Goal: Communication & Community: Answer question/provide support

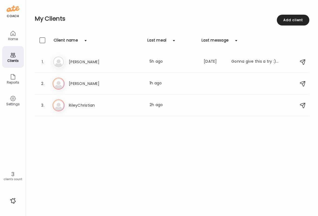
click at [11, 103] on div "Settings" at bounding box center [12, 104] width 19 height 4
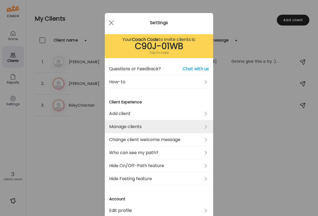
click at [155, 127] on link "Manage clients" at bounding box center [159, 126] width 100 height 13
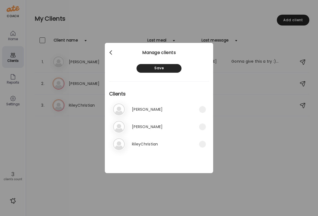
click at [109, 52] on div at bounding box center [111, 52] width 11 height 11
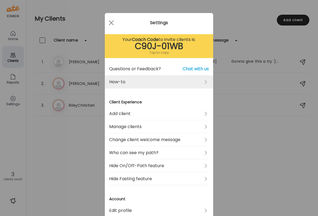
click at [138, 82] on link "How-to" at bounding box center [159, 81] width 100 height 13
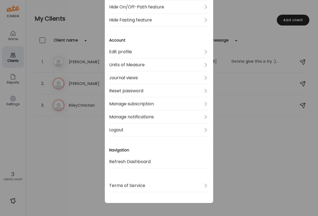
scroll to position [158, 0]
click at [250, 139] on div "Ate Coach Dashboard Wahoo! It’s official Take a moment to set up your Coach Pro…" at bounding box center [159, 108] width 318 height 216
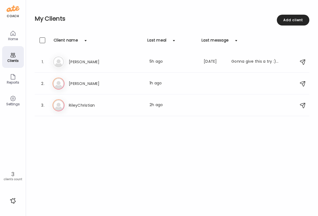
click at [17, 99] on div "Settings" at bounding box center [13, 100] width 22 height 22
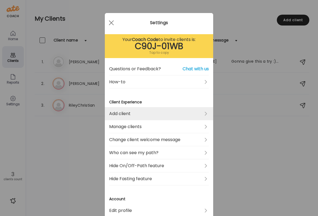
scroll to position [0, 0]
click at [139, 114] on link "Add client" at bounding box center [159, 113] width 100 height 13
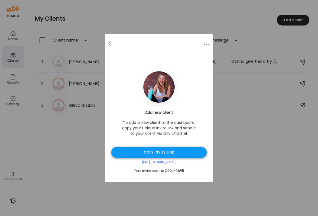
click at [159, 154] on div "Copy invite link" at bounding box center [158, 152] width 95 height 11
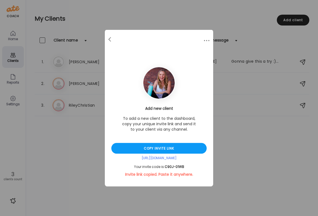
click at [234, 159] on div "Ate Coach Dashboard Wahoo! It’s official Take a moment to set up your Coach Pro…" at bounding box center [159, 108] width 318 height 216
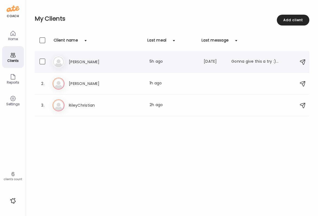
click at [94, 61] on h3 "Jill" at bounding box center [93, 61] width 48 height 6
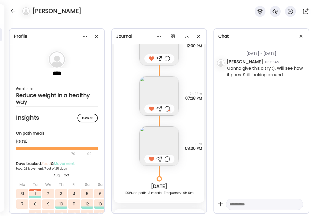
scroll to position [6402, 0]
click at [168, 108] on div at bounding box center [167, 108] width 6 height 6
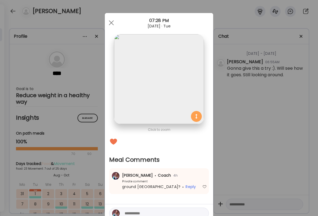
click at [233, 162] on div "Ate Coach Dashboard Wahoo! It’s official Take a moment to set up your Coach Pro…" at bounding box center [159, 108] width 318 height 216
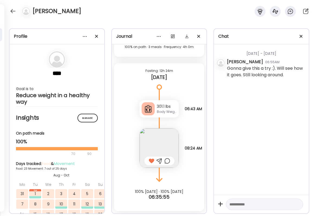
scroll to position [6547, 0]
click at [167, 159] on div at bounding box center [167, 160] width 6 height 6
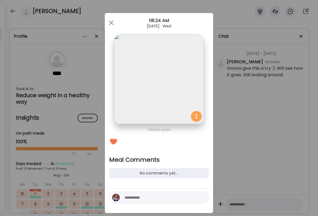
click at [160, 195] on textarea at bounding box center [161, 197] width 73 height 6
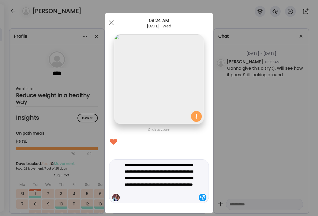
type textarea "**********"
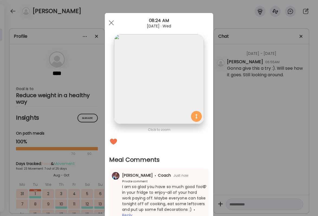
click at [238, 175] on div "Ate Coach Dashboard Wahoo! It’s official Take a moment to set up your Coach Pro…" at bounding box center [159, 108] width 318 height 216
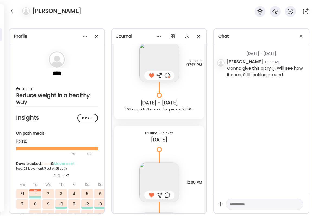
scroll to position [6231, 0]
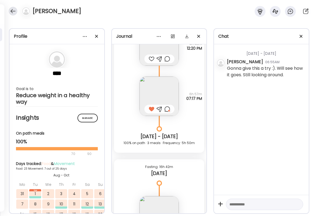
click at [17, 10] on div at bounding box center [13, 11] width 9 height 9
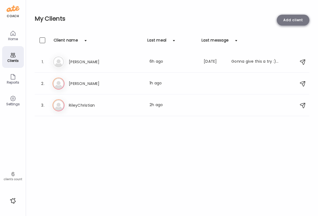
click at [281, 20] on div "Add client" at bounding box center [293, 20] width 32 height 11
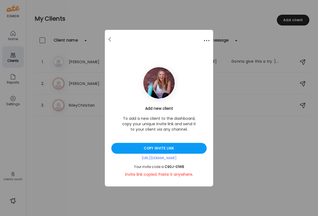
click at [202, 42] on div at bounding box center [206, 40] width 11 height 11
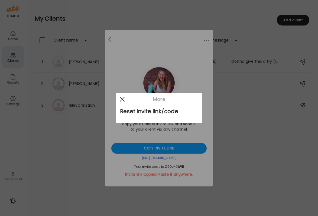
click at [122, 98] on div at bounding box center [122, 99] width 11 height 11
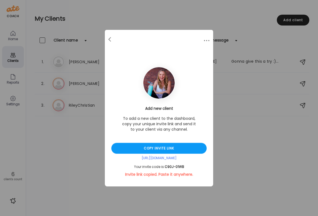
click at [287, 19] on div "Ate Coach Dashboard Wahoo! It’s official Take a moment to set up your Coach Pro…" at bounding box center [159, 108] width 318 height 216
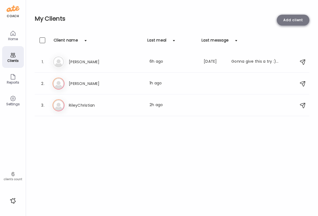
click at [287, 18] on div "Add client" at bounding box center [293, 20] width 32 height 11
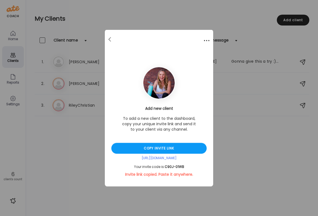
click at [205, 40] on div at bounding box center [206, 40] width 11 height 11
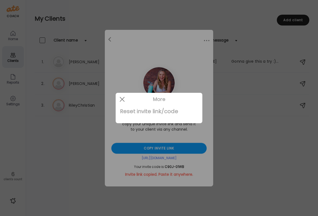
click at [168, 114] on div "Reset invite link/code" at bounding box center [159, 111] width 78 height 11
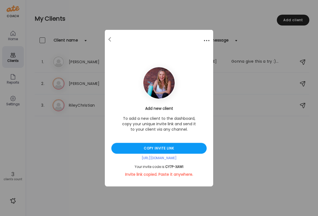
click at [204, 41] on div at bounding box center [206, 40] width 11 height 11
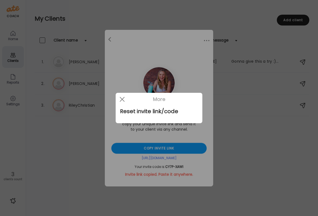
click at [226, 137] on div at bounding box center [159, 108] width 318 height 216
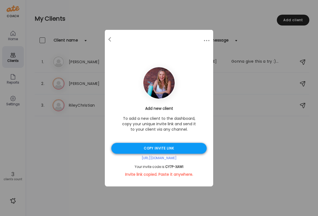
click at [175, 149] on div "Copy invite link" at bounding box center [158, 148] width 95 height 11
click at [181, 166] on span "CY7P-XAWI" at bounding box center [174, 166] width 18 height 5
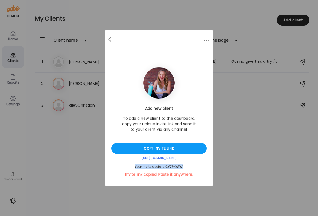
drag, startPoint x: 187, startPoint y: 167, endPoint x: 127, endPoint y: 168, distance: 60.1
click at [127, 168] on div "Your invite code is: CY7P-XAWI" at bounding box center [158, 166] width 95 height 4
copy div "Your invite code is: CY7P-XAWI"
click at [250, 25] on div "Ate Coach Dashboard Wahoo! It’s official Take a moment to set up your Coach Pro…" at bounding box center [159, 108] width 318 height 216
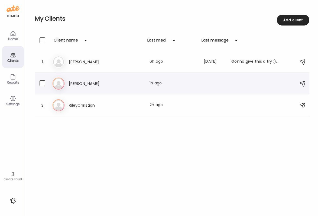
click at [90, 86] on h3 "Megan" at bounding box center [93, 83] width 48 height 6
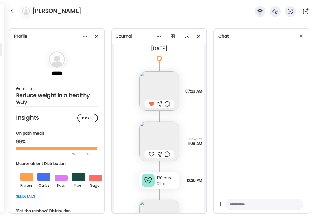
scroll to position [12589, 0]
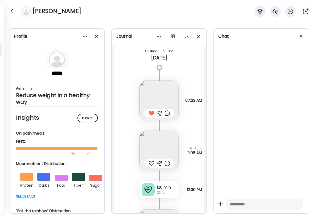
click at [151, 162] on div at bounding box center [152, 163] width 6 height 6
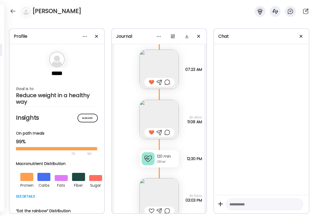
click at [169, 132] on div at bounding box center [167, 132] width 6 height 6
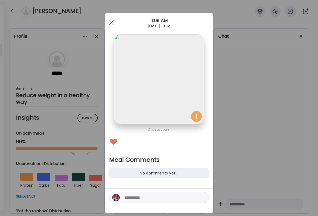
click at [143, 200] on textarea at bounding box center [161, 197] width 73 height 6
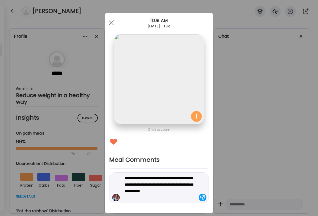
click at [173, 177] on textarea "**********" at bounding box center [161, 187] width 73 height 26
click at [166, 177] on textarea "**********" at bounding box center [161, 187] width 73 height 26
click at [168, 190] on textarea "**********" at bounding box center [161, 187] width 73 height 26
drag, startPoint x: 181, startPoint y: 191, endPoint x: 184, endPoint y: 197, distance: 6.4
click at [184, 197] on textarea "**********" at bounding box center [161, 184] width 73 height 32
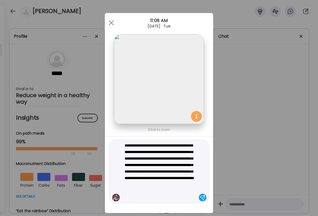
type textarea "**********"
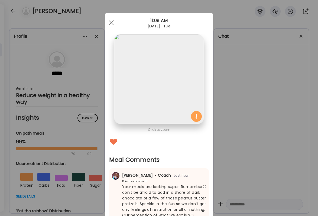
click at [299, 152] on div "Ate Coach Dashboard Wahoo! It’s official Take a moment to set up your Coach Pro…" at bounding box center [159, 108] width 318 height 216
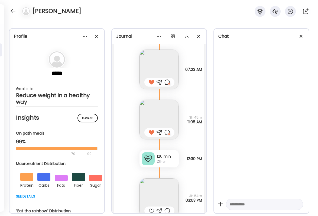
scroll to position [12662, 0]
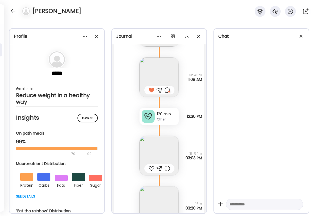
click at [152, 168] on div at bounding box center [152, 168] width 6 height 6
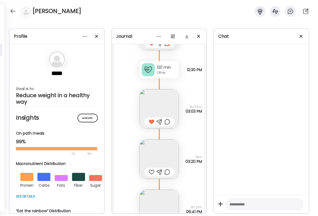
scroll to position [12724, 0]
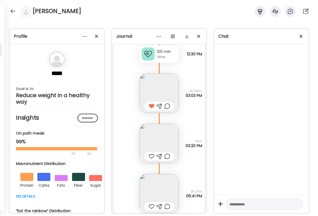
click at [155, 146] on img at bounding box center [158, 142] width 39 height 39
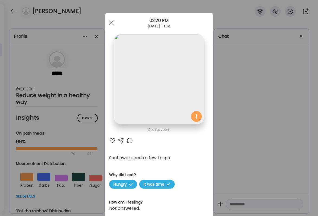
click at [114, 139] on div at bounding box center [112, 140] width 6 height 6
click at [233, 164] on div "Ate Coach Dashboard Wahoo! It’s official Take a moment to set up your Coach Pro…" at bounding box center [159, 108] width 318 height 216
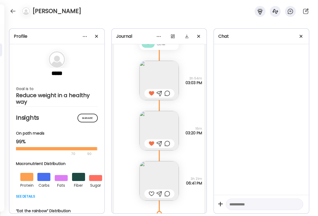
scroll to position [12739, 0]
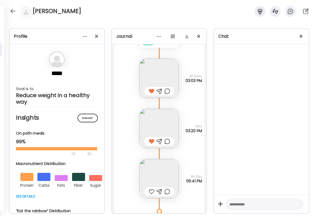
click at [171, 164] on img at bounding box center [158, 178] width 39 height 39
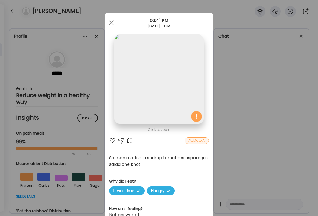
click at [112, 139] on div at bounding box center [112, 140] width 6 height 6
click at [129, 141] on div at bounding box center [129, 140] width 6 height 6
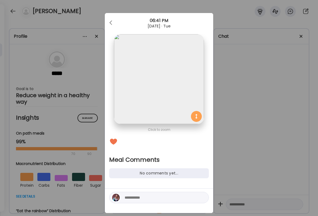
click at [139, 200] on textarea at bounding box center [161, 197] width 73 height 6
type textarea "**********"
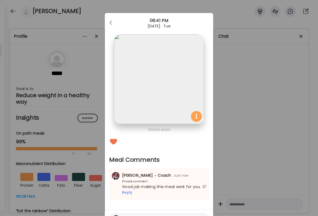
click at [219, 145] on div "Ate Coach Dashboard Wahoo! It’s official Take a moment to set up your Coach Pro…" at bounding box center [159, 108] width 318 height 216
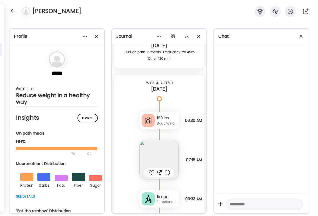
scroll to position [12934, 0]
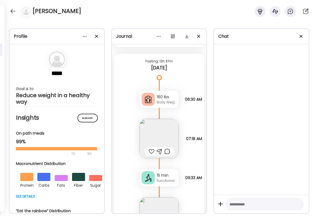
click at [153, 151] on div at bounding box center [152, 151] width 6 height 6
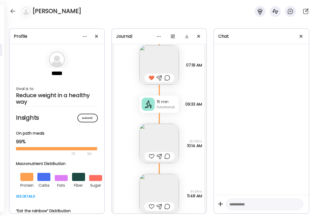
click at [149, 157] on div at bounding box center [152, 156] width 6 height 6
click at [149, 207] on div at bounding box center [152, 206] width 6 height 6
click at [151, 197] on img at bounding box center [158, 193] width 39 height 39
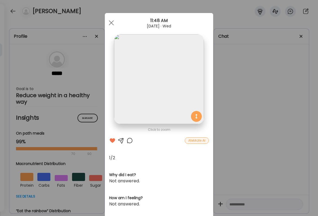
click at [246, 151] on div "Ate Coach Dashboard Wahoo! It’s official Take a moment to set up your Coach Pro…" at bounding box center [159, 108] width 318 height 216
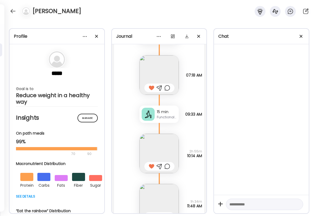
scroll to position [12977, 0]
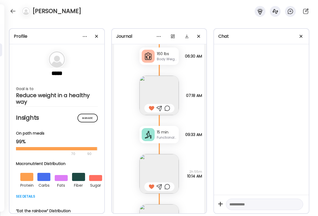
click at [167, 107] on div at bounding box center [167, 108] width 6 height 6
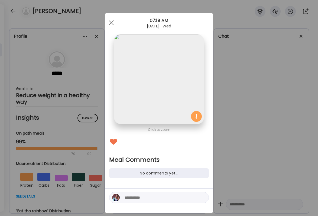
click at [147, 197] on textarea at bounding box center [161, 197] width 73 height 6
type textarea "**********"
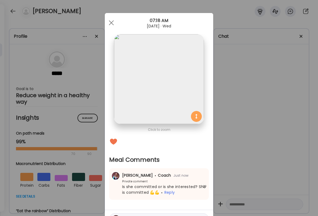
click at [248, 161] on div "Ate Coach Dashboard Wahoo! It’s official Take a moment to set up your Coach Pro…" at bounding box center [159, 108] width 318 height 216
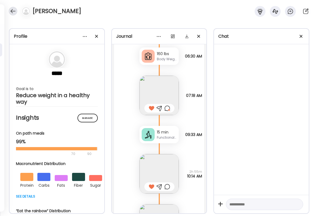
click at [15, 8] on div at bounding box center [13, 11] width 9 height 9
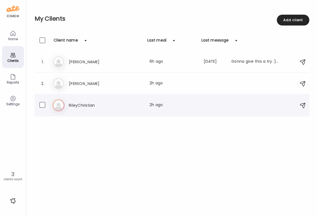
click at [120, 107] on div "RileyChristian Last meal: 2h ago" at bounding box center [174, 105] width 210 height 6
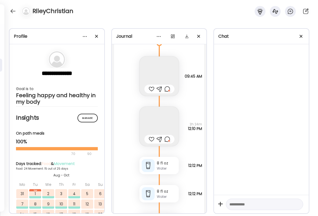
scroll to position [20613, 0]
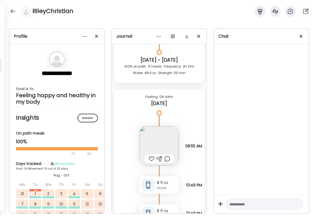
click at [152, 155] on div at bounding box center [152, 158] width 6 height 6
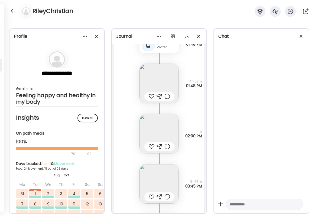
scroll to position [20145, 0]
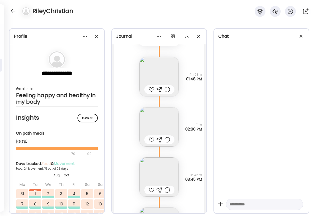
click at [154, 68] on img at bounding box center [158, 76] width 39 height 39
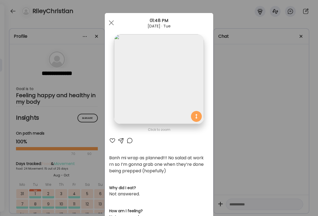
click at [249, 127] on div "Ate Coach Dashboard Wahoo! It’s official Take a moment to set up your Coach Pro…" at bounding box center [159, 108] width 318 height 216
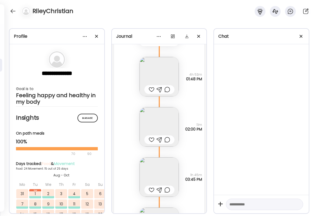
click at [151, 136] on div at bounding box center [152, 139] width 6 height 6
click at [151, 86] on div at bounding box center [152, 89] width 6 height 6
click at [167, 136] on div at bounding box center [167, 139] width 6 height 6
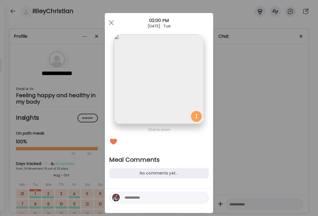
click at [139, 197] on textarea at bounding box center [161, 197] width 73 height 6
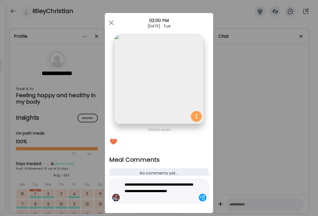
drag, startPoint x: 144, startPoint y: 191, endPoint x: 151, endPoint y: 201, distance: 12.3
click at [151, 202] on div "**********" at bounding box center [159, 190] width 100 height 24
type textarea "**********"
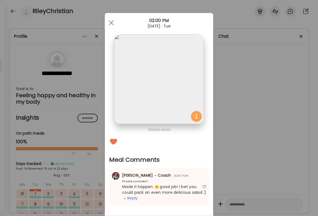
click at [254, 164] on div "Ate Coach Dashboard Wahoo! It’s official Take a moment to set up your Coach Pro…" at bounding box center [159, 108] width 318 height 216
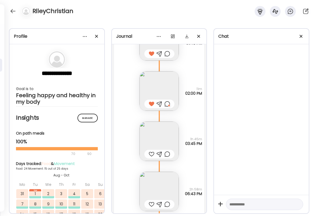
scroll to position [20186, 0]
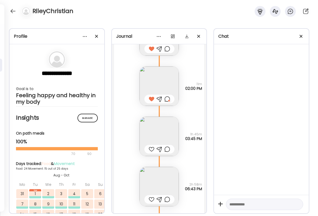
click at [151, 146] on div at bounding box center [152, 149] width 6 height 6
click at [157, 181] on img at bounding box center [158, 186] width 39 height 39
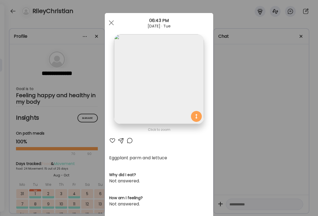
click at [235, 136] on div "Ate Coach Dashboard Wahoo! It’s official Take a moment to set up your Coach Pro…" at bounding box center [159, 108] width 318 height 216
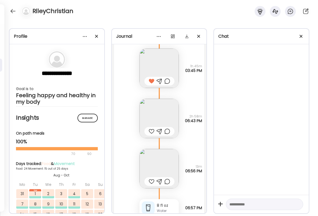
scroll to position [20262, 0]
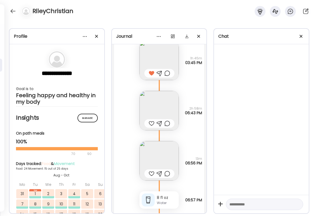
click at [159, 148] on img at bounding box center [158, 160] width 39 height 39
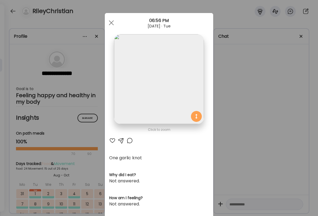
click at [252, 161] on div "Ate Coach Dashboard Wahoo! It’s official Take a moment to set up your Coach Pro…" at bounding box center [159, 108] width 318 height 216
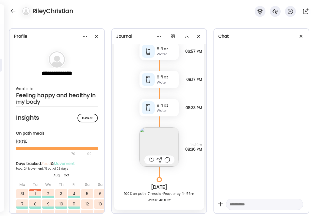
scroll to position [20421, 0]
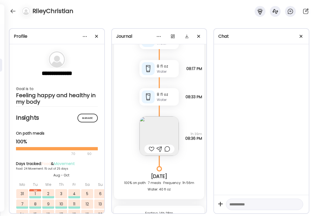
click at [161, 134] on img at bounding box center [158, 135] width 39 height 39
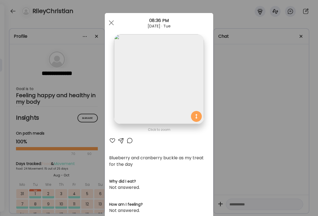
click at [241, 142] on div "Ate Coach Dashboard Wahoo! It’s official Take a moment to set up your Coach Pro…" at bounding box center [159, 108] width 318 height 216
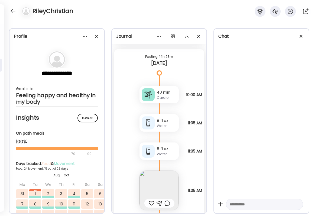
scroll to position [20578, 0]
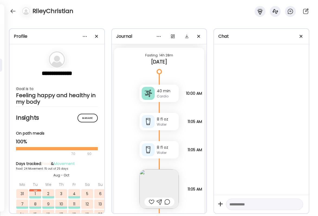
click at [171, 169] on img at bounding box center [158, 188] width 39 height 39
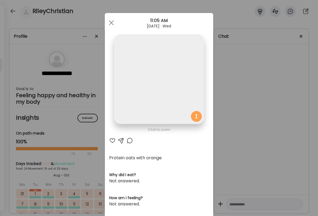
click at [225, 155] on div "Ate Coach Dashboard Wahoo! It’s official Take a moment to set up your Coach Pro…" at bounding box center [159, 108] width 318 height 216
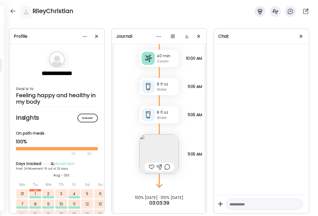
scroll to position [20613, 0]
click at [150, 164] on div at bounding box center [152, 167] width 6 height 6
click at [164, 164] on div at bounding box center [167, 167] width 6 height 6
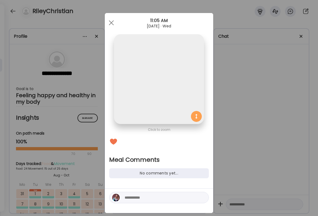
click at [126, 199] on textarea at bounding box center [161, 197] width 73 height 6
type textarea "**********"
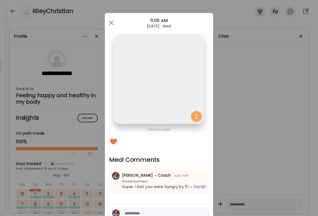
click at [210, 155] on div "Click to zoom Meal Comments No comments yet... Layne Stowell Coach Just now Pri…" at bounding box center [159, 120] width 108 height 215
click at [230, 155] on div "Ate Coach Dashboard Wahoo! It’s official Take a moment to set up your Coach Pro…" at bounding box center [159, 108] width 318 height 216
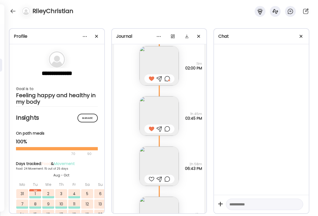
scroll to position [20226, 0]
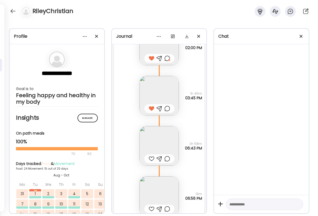
click at [162, 140] on img at bounding box center [158, 145] width 39 height 39
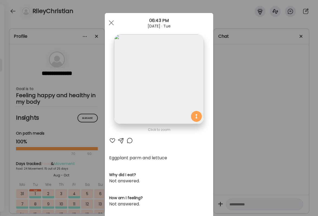
click at [221, 104] on div "Ate Coach Dashboard Wahoo! It’s official Take a moment to set up your Coach Pro…" at bounding box center [159, 108] width 318 height 216
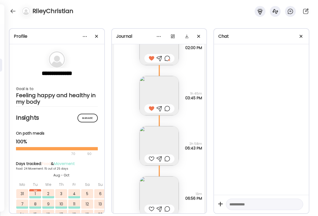
click at [154, 144] on img at bounding box center [158, 145] width 39 height 39
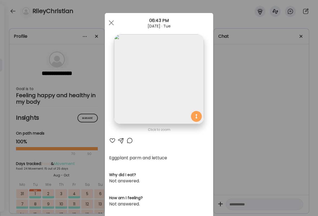
click at [115, 138] on div at bounding box center [112, 140] width 6 height 6
click at [227, 150] on div "Ate Coach Dashboard Wahoo! It’s official Take a moment to set up your Coach Pro…" at bounding box center [159, 108] width 318 height 216
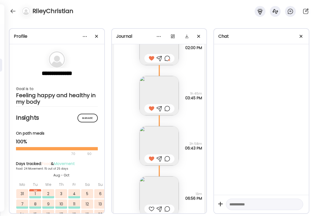
click at [166, 155] on div at bounding box center [167, 158] width 6 height 6
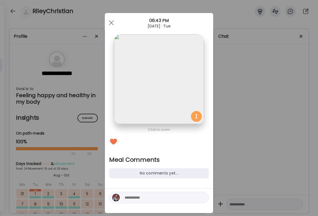
click at [135, 196] on textarea at bounding box center [161, 197] width 73 height 6
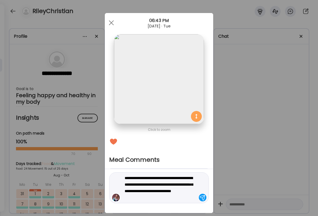
type textarea "**********"
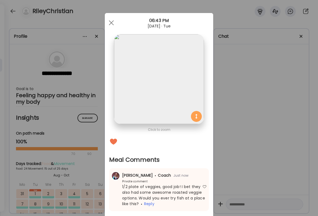
click at [226, 169] on div "Ate Coach Dashboard Wahoo! It’s official Take a moment to set up your Coach Pro…" at bounding box center [159, 108] width 318 height 216
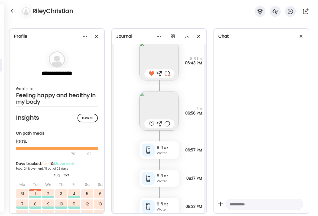
scroll to position [20285, 0]
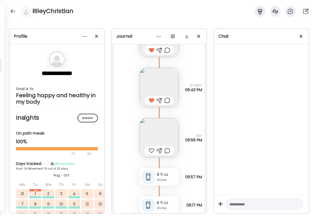
click at [153, 147] on div at bounding box center [152, 150] width 6 height 6
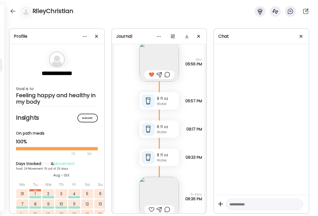
scroll to position [20379, 0]
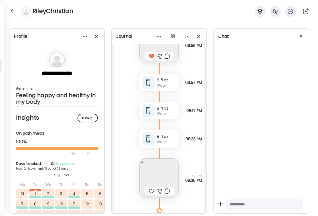
click at [152, 187] on div at bounding box center [152, 190] width 6 height 6
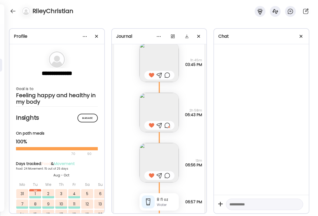
scroll to position [20245, 0]
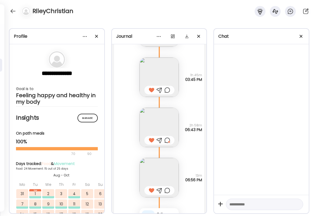
click at [167, 137] on div at bounding box center [167, 140] width 6 height 6
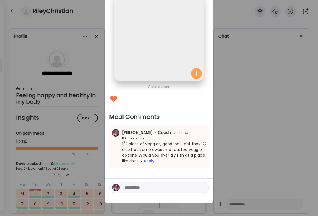
scroll to position [43, 0]
click at [157, 189] on textarea at bounding box center [161, 187] width 73 height 6
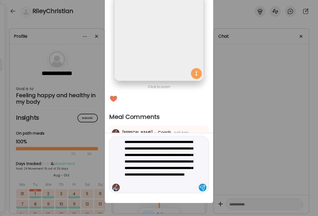
type textarea "**********"
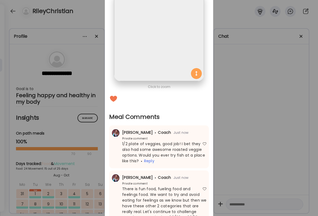
click at [234, 171] on div "Ate Coach Dashboard Wahoo! It’s official Take a moment to set up your Coach Pro…" at bounding box center [159, 108] width 318 height 216
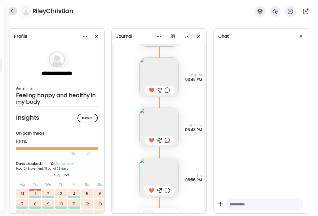
click at [11, 12] on div at bounding box center [13, 11] width 9 height 9
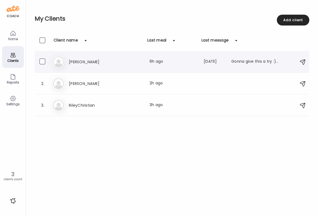
click at [78, 65] on div "Ji Jill Last meal: 6h ago Last message: 245d ago Gonna give this a try :). Will…" at bounding box center [173, 62] width 240 height 12
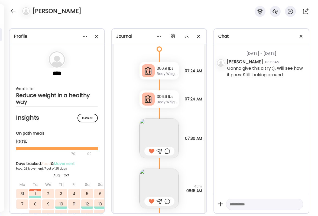
scroll to position [6581, 0]
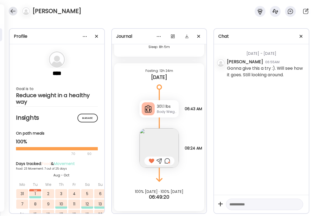
click at [15, 11] on div at bounding box center [13, 11] width 9 height 9
